Goal: Information Seeking & Learning: Check status

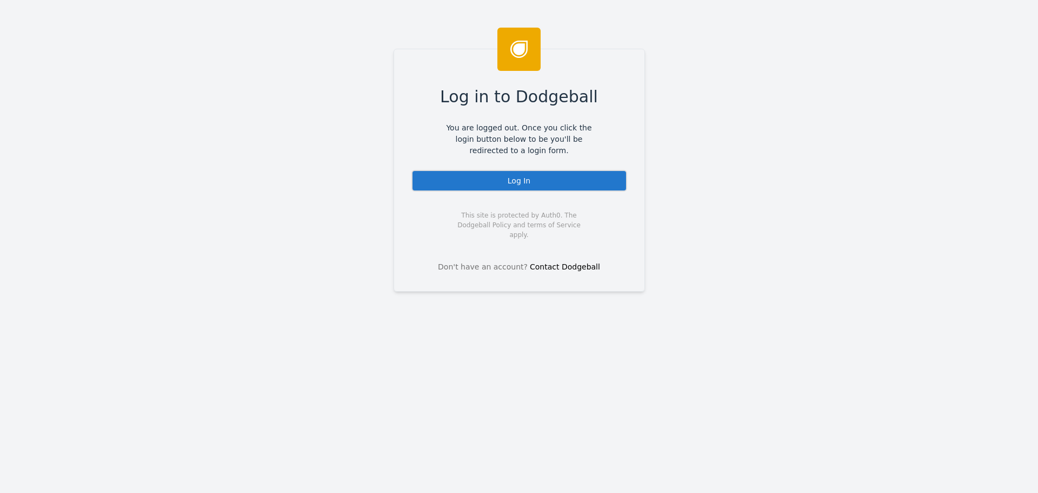
click at [553, 184] on div "Log In" at bounding box center [519, 181] width 216 height 22
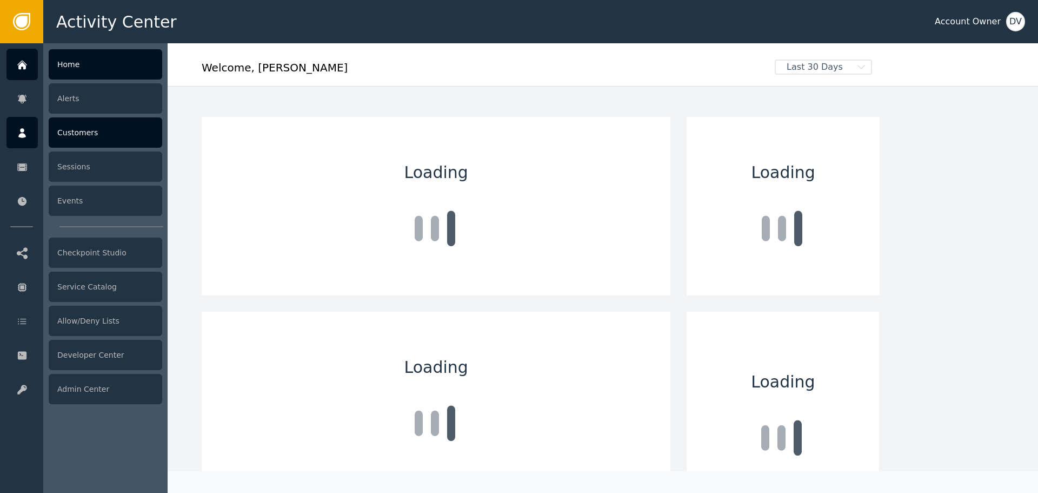
click at [20, 139] on div at bounding box center [21, 132] width 31 height 31
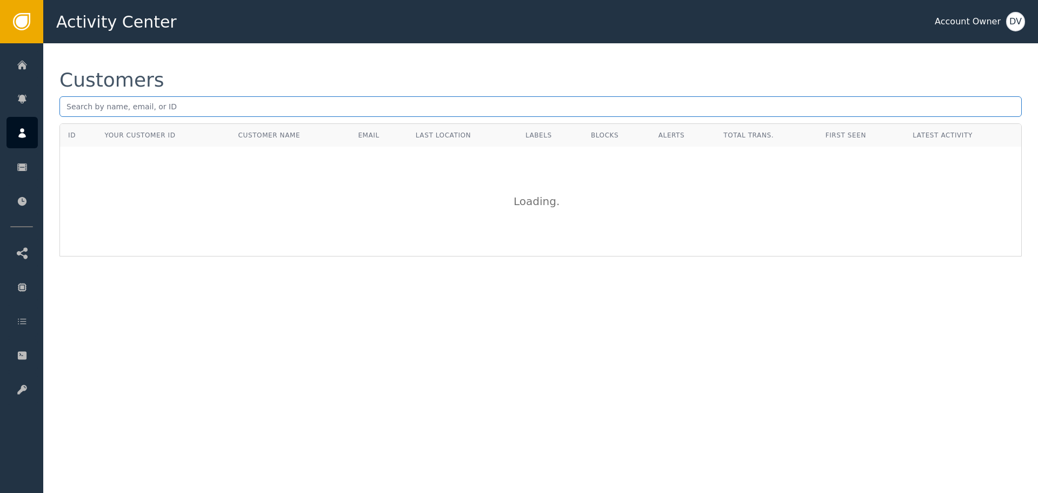
click at [151, 98] on input "text" at bounding box center [540, 106] width 962 height 21
paste input "suulike@gmail.com"
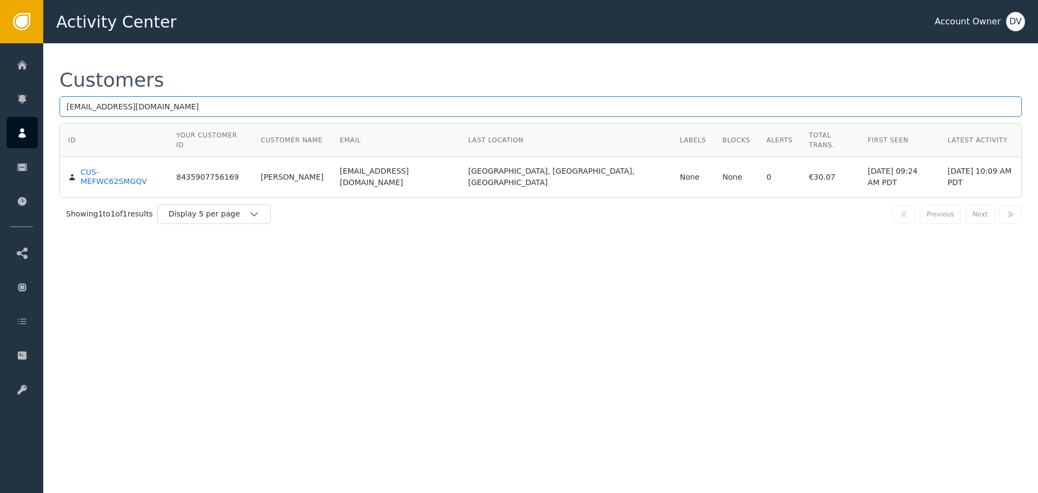
type input "suulike@gmail.com"
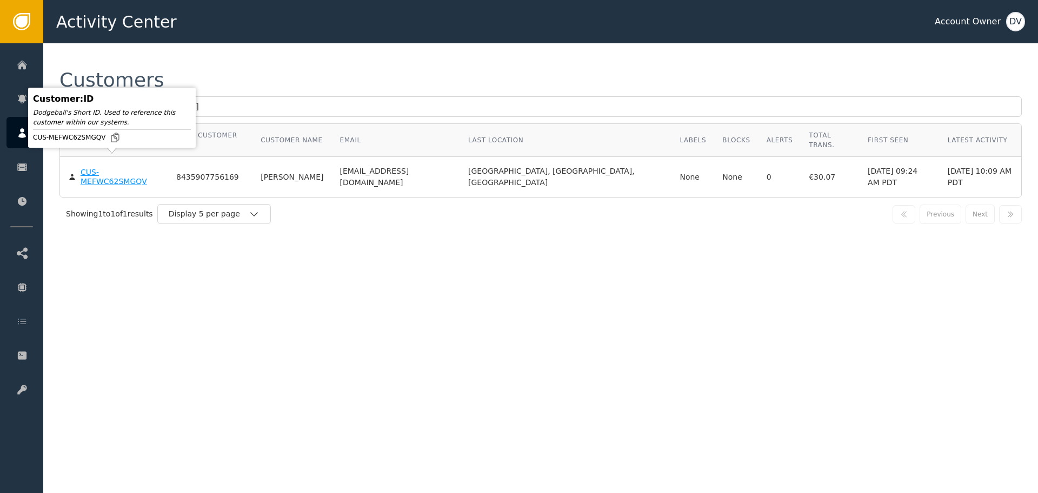
click at [108, 168] on div "CUS-MEFWC62SMGQV" at bounding box center [120, 177] width 79 height 19
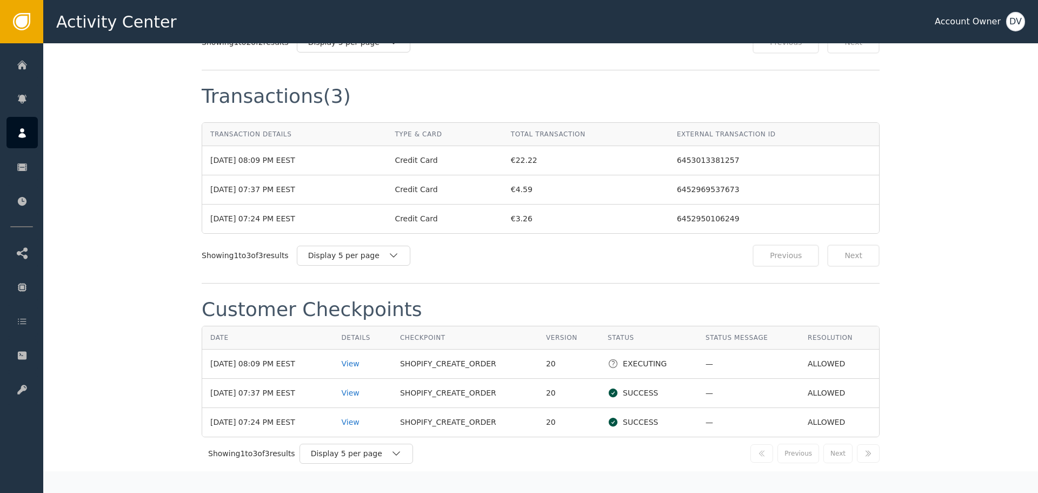
scroll to position [1081, 0]
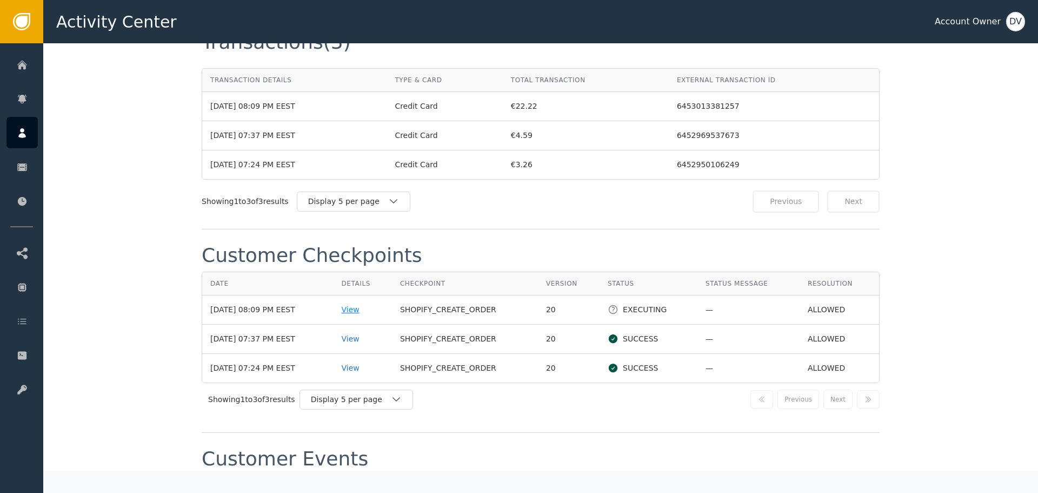
click at [365, 304] on div "View" at bounding box center [362, 309] width 42 height 11
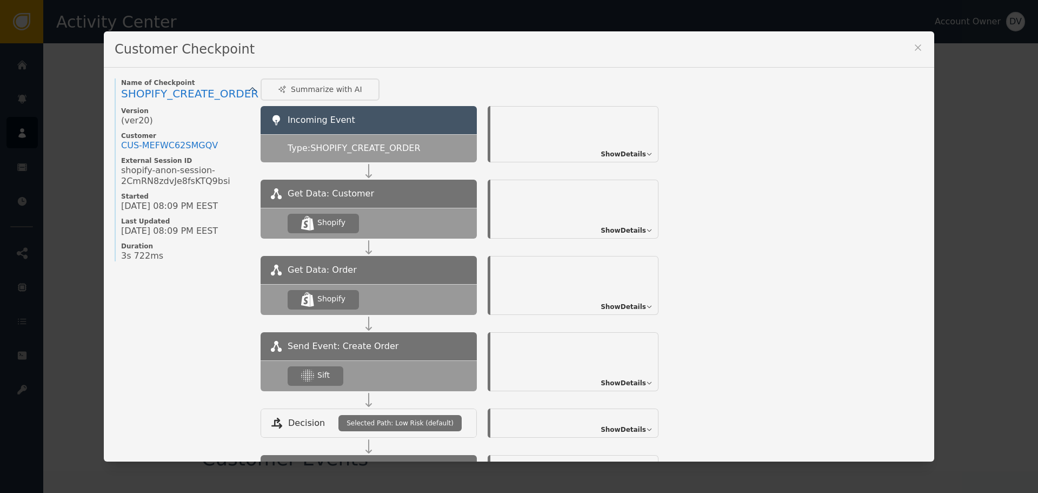
click at [633, 378] on span "Show Details" at bounding box center [623, 383] width 45 height 10
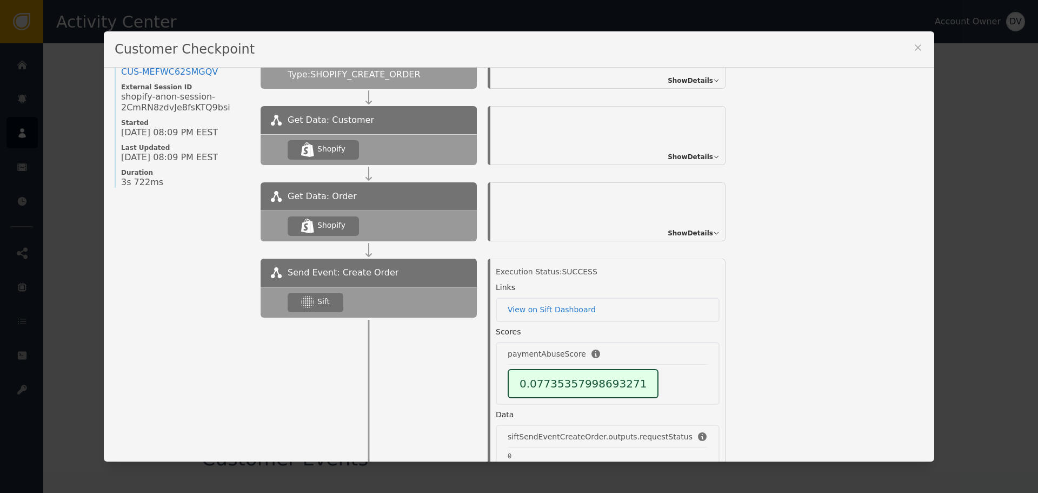
scroll to position [162, 0]
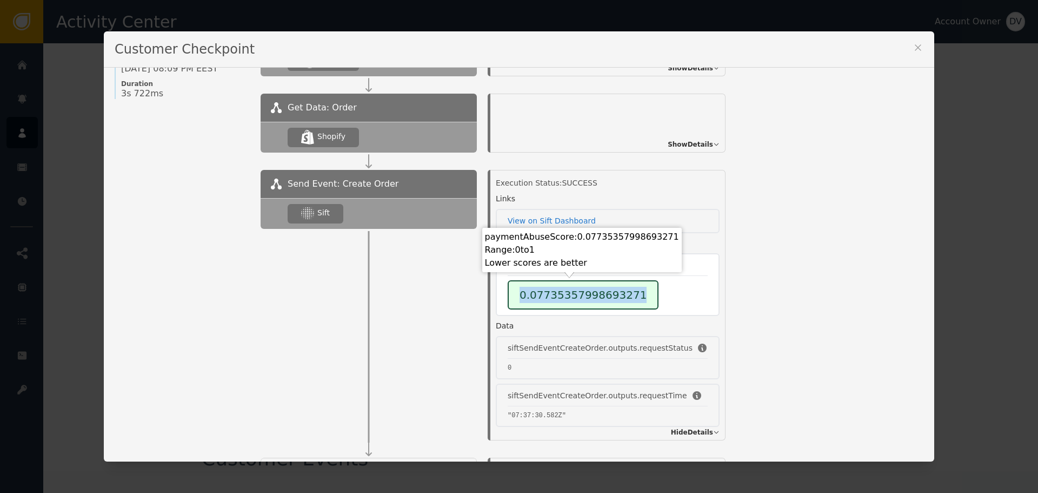
drag, startPoint x: 501, startPoint y: 294, endPoint x: 636, endPoint y: 290, distance: 134.7
click at [636, 290] on div "paymentAbuseScore 0.07735357998693271" at bounding box center [608, 284] width 224 height 63
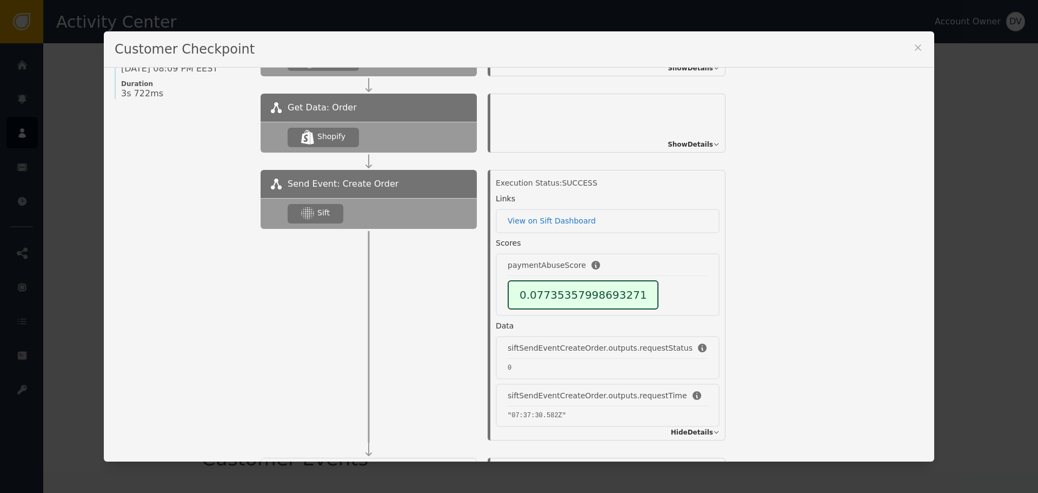
click at [960, 214] on div "Customer Checkpoint Name of Checkpoint SHOPIFY_CREATE_ORDER Version (ver 20 ) C…" at bounding box center [519, 246] width 1038 height 493
click at [917, 50] on icon at bounding box center [918, 47] width 11 height 11
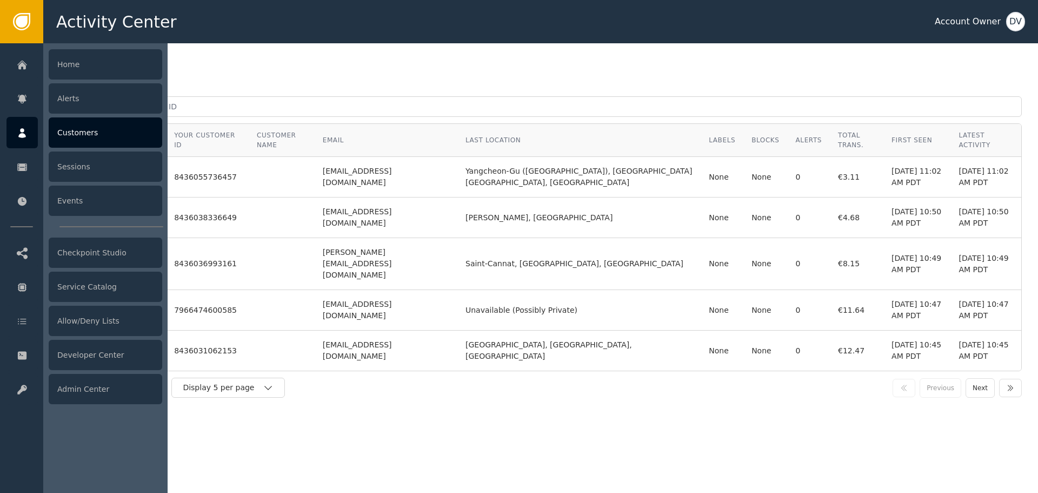
click at [29, 132] on div at bounding box center [21, 132] width 31 height 31
